Goal: Task Accomplishment & Management: Manage account settings

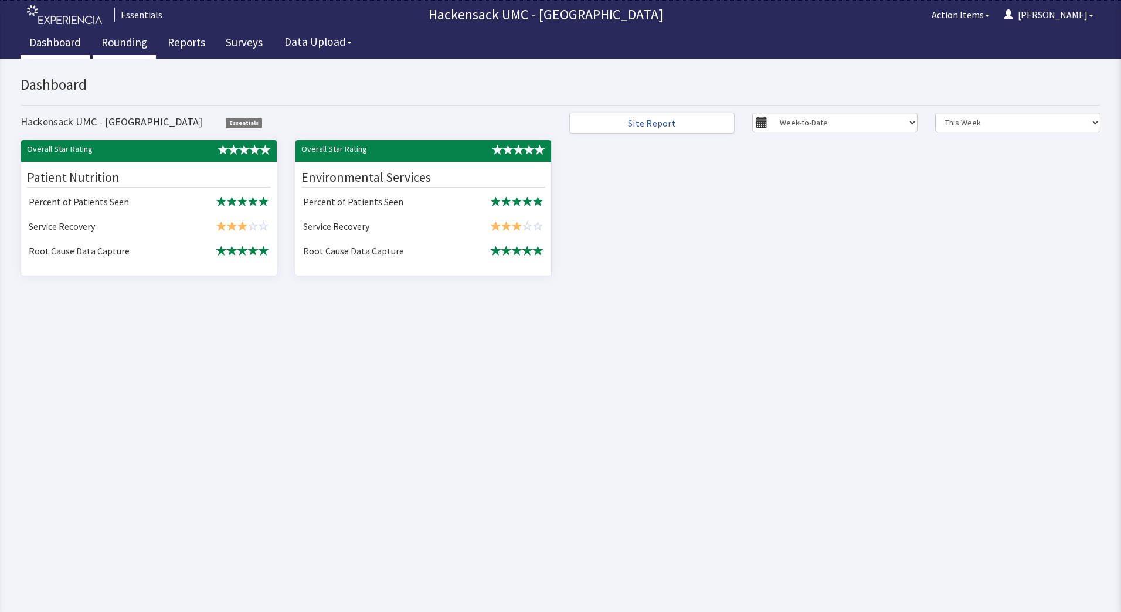
click at [127, 43] on link "Rounding" at bounding box center [124, 43] width 63 height 29
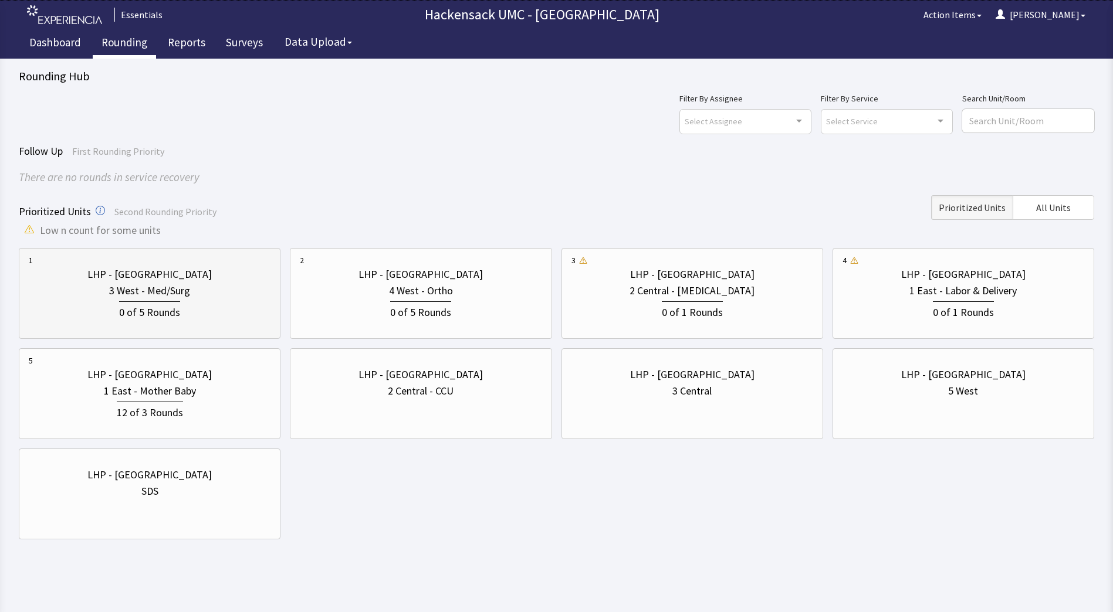
click at [195, 306] on div "0 of 5 Rounds" at bounding box center [150, 310] width 242 height 22
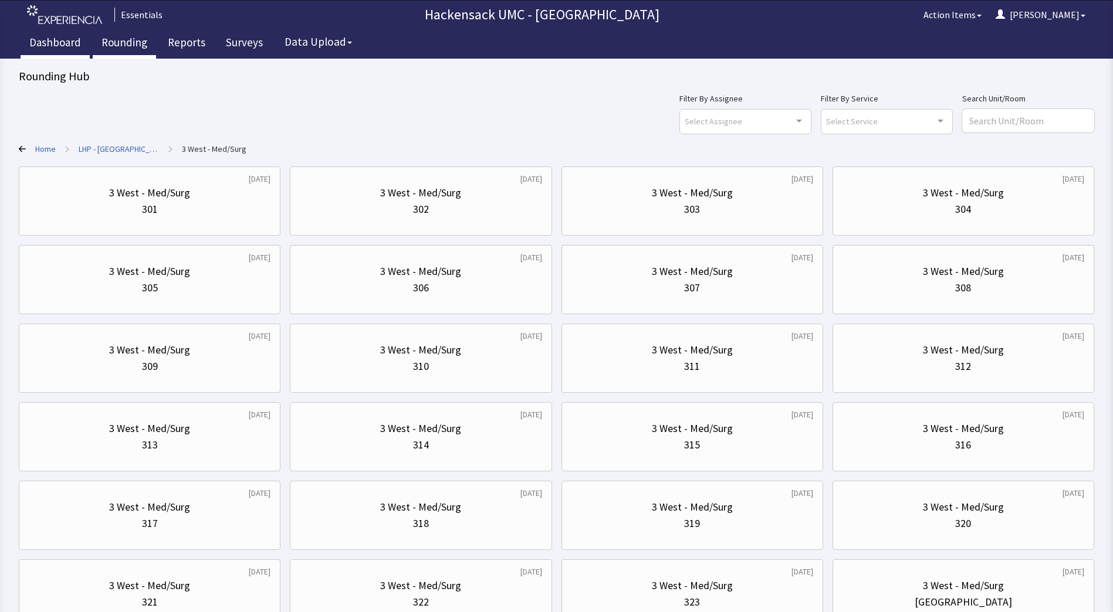
click at [66, 46] on link "Dashboard" at bounding box center [55, 43] width 69 height 29
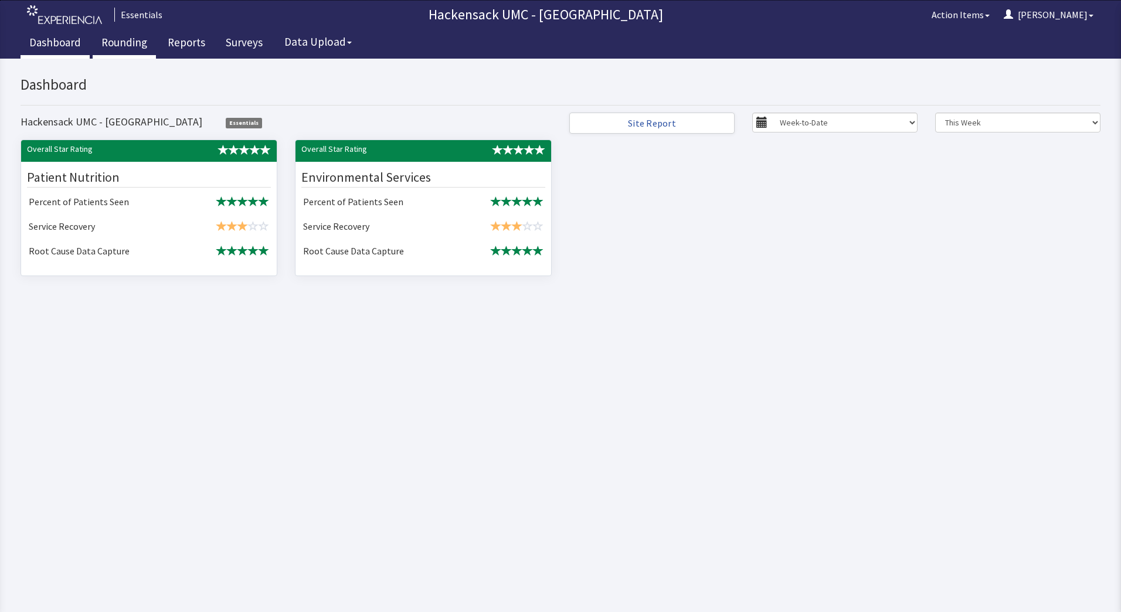
click at [129, 45] on link "Rounding" at bounding box center [124, 43] width 63 height 29
